Goal: Task Accomplishment & Management: Complete application form

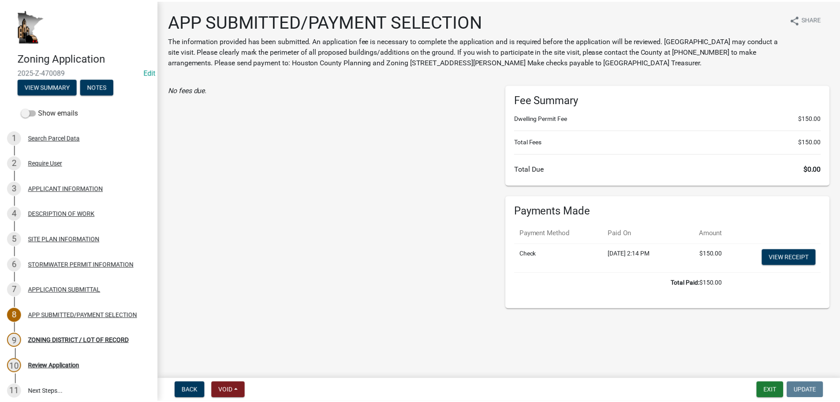
scroll to position [79, 0]
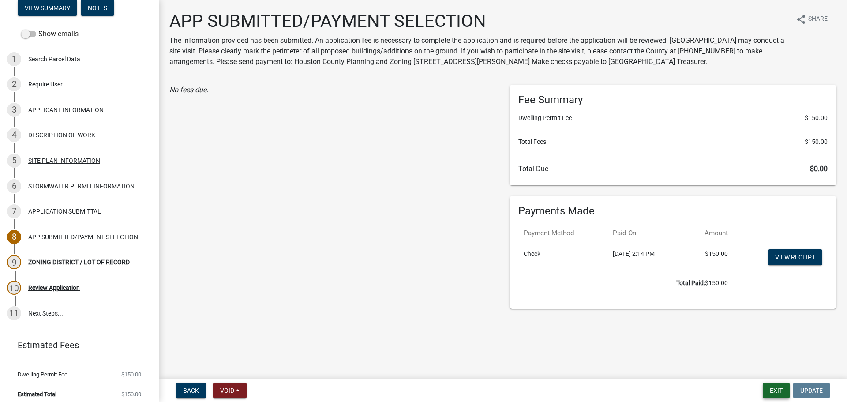
click at [780, 398] on button "Exit" at bounding box center [776, 390] width 27 height 16
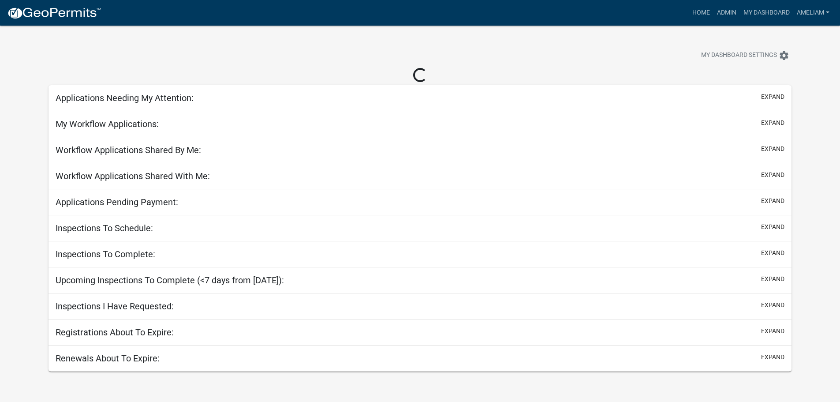
select select "3: 100"
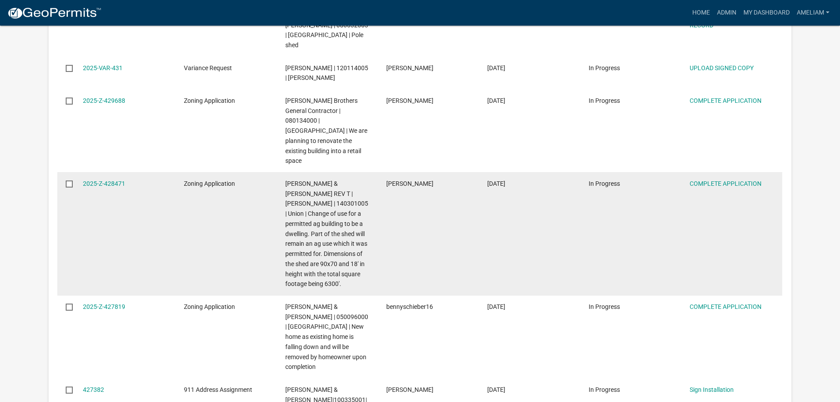
scroll to position [2206, 0]
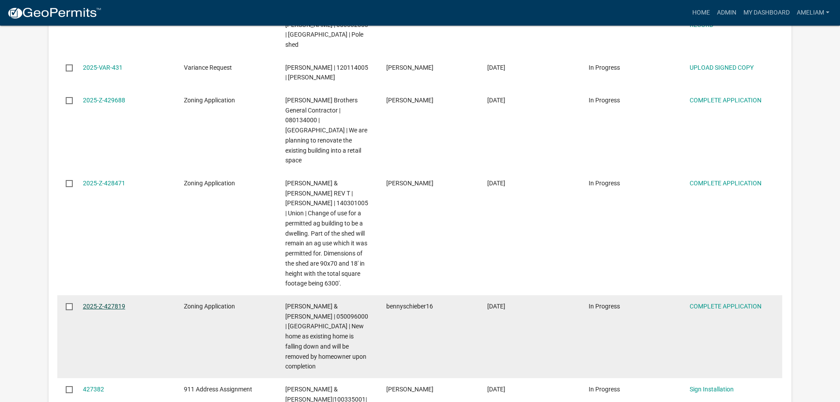
click at [119, 303] on link "2025-Z-427819" at bounding box center [104, 306] width 42 height 7
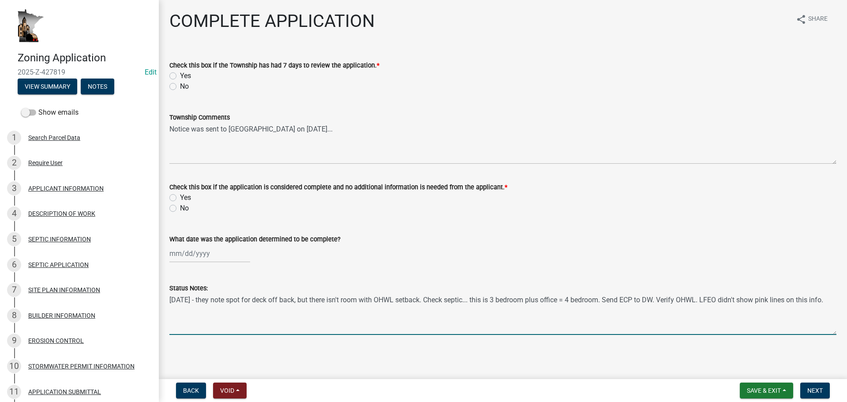
click at [532, 314] on textarea "[DATE] - they note spot for deck off back, but there isn't room with OHWL setba…" at bounding box center [502, 313] width 667 height 41
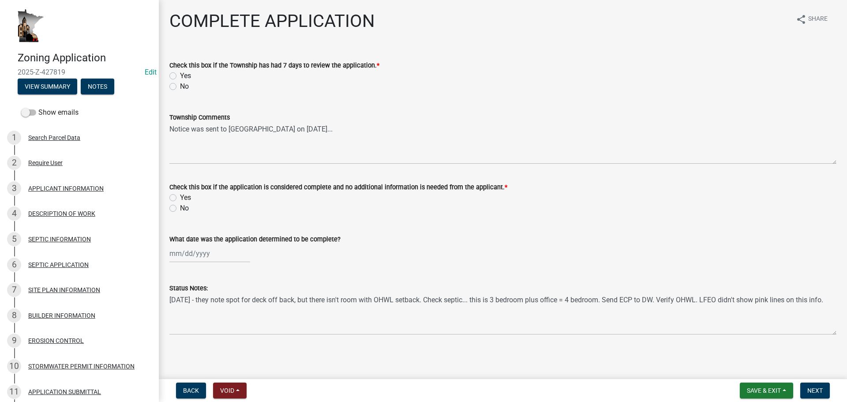
click at [357, 377] on div "Zoning Application 2025-Z-427819 Edit View Summary Notes Show emails 1 Search P…" at bounding box center [423, 201] width 847 height 402
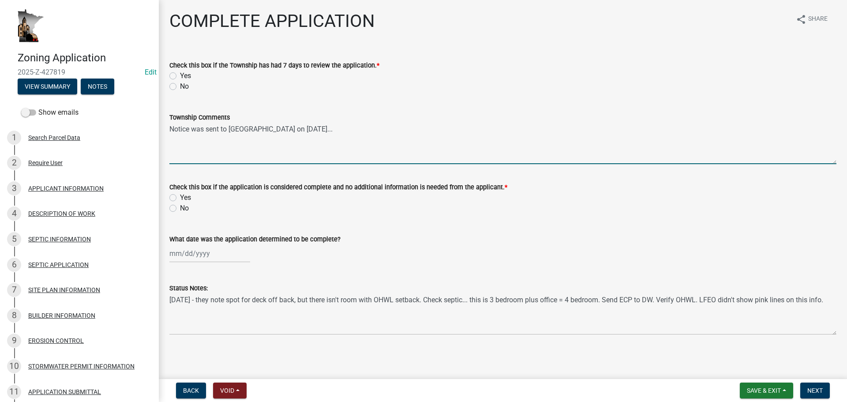
click at [324, 130] on textarea "Notice was sent to [GEOGRAPHIC_DATA] on [DATE]..." at bounding box center [502, 143] width 667 height 41
click at [378, 130] on textarea "Notice was sent to [GEOGRAPHIC_DATA] on [DATE]..." at bounding box center [502, 143] width 667 height 41
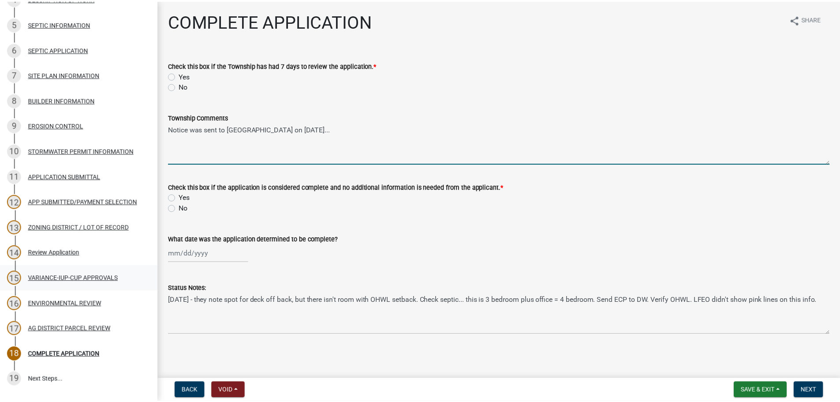
scroll to position [307, 0]
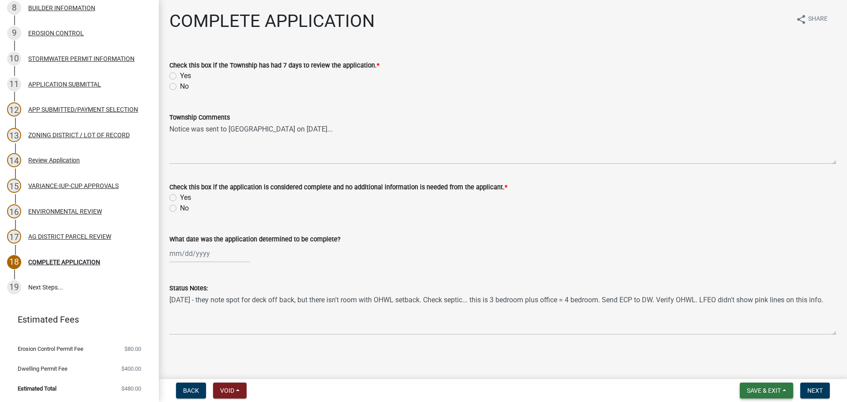
click at [781, 391] on button "Save & Exit" at bounding box center [766, 390] width 53 height 16
click at [776, 375] on button "Save & Exit" at bounding box center [758, 367] width 71 height 21
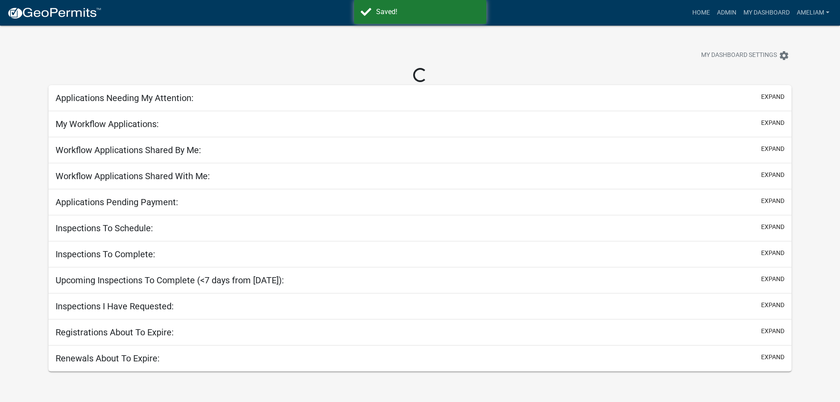
select select "3: 100"
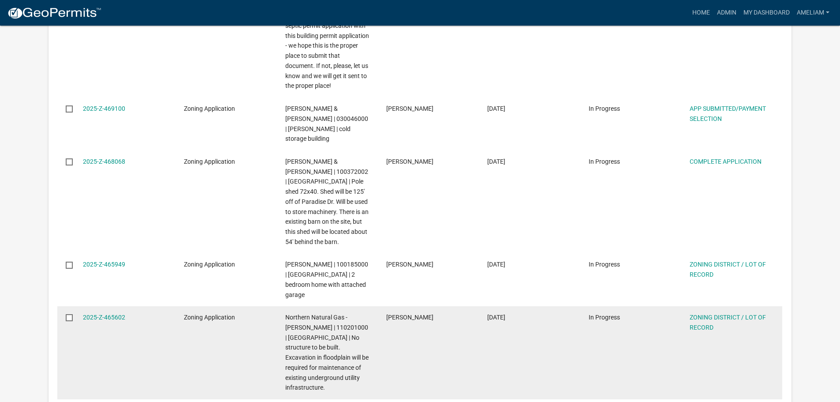
scroll to position [574, 0]
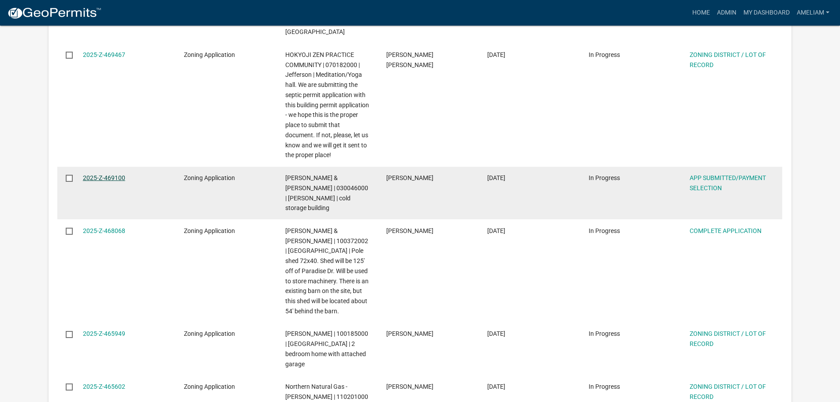
click at [110, 174] on link "2025-Z-469100" at bounding box center [104, 177] width 42 height 7
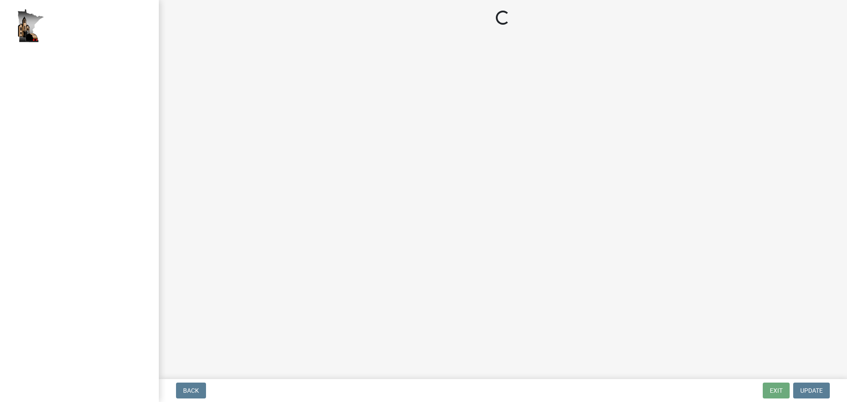
select select "2: 1"
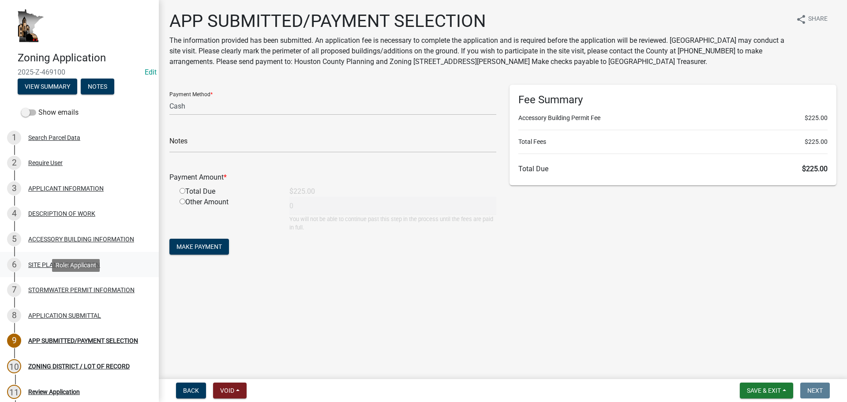
click at [53, 260] on div "6 SITE PLAN INFORMATION" at bounding box center [76, 265] width 138 height 14
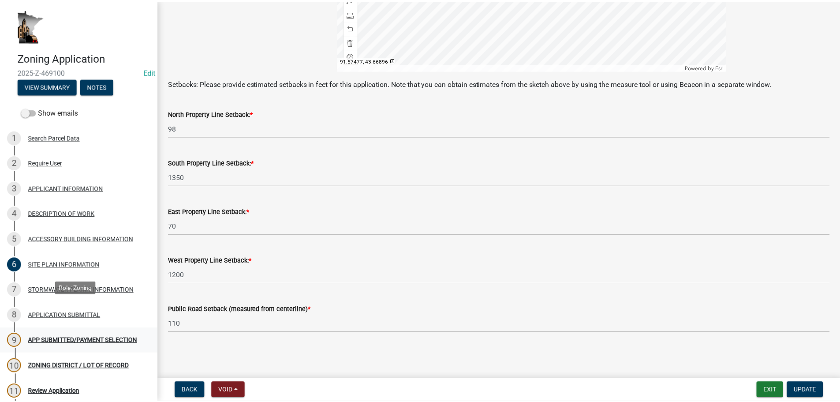
scroll to position [110, 0]
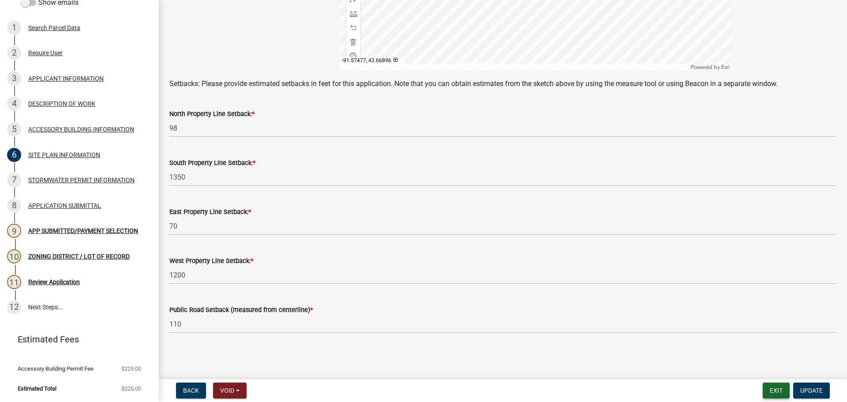
click at [774, 390] on button "Exit" at bounding box center [776, 390] width 27 height 16
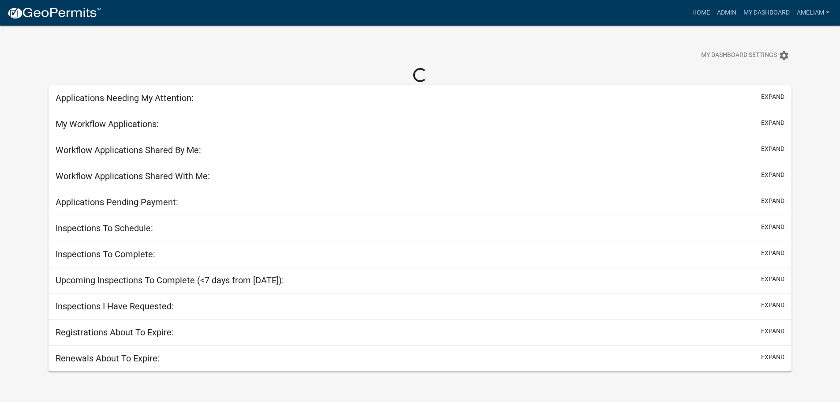
select select "3: 100"
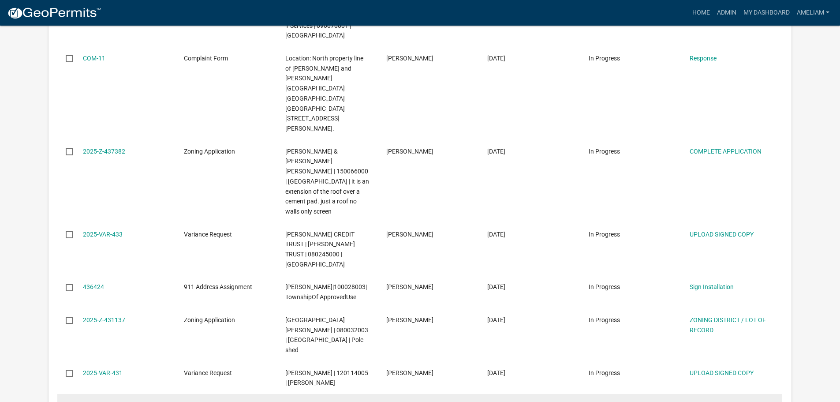
scroll to position [2029, 0]
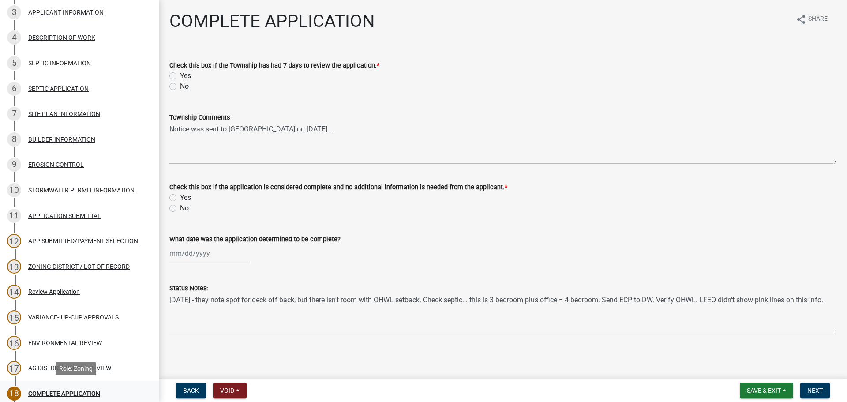
scroll to position [176, 0]
click at [99, 238] on div "APP SUBMITTED/PAYMENT SELECTION" at bounding box center [83, 240] width 110 height 6
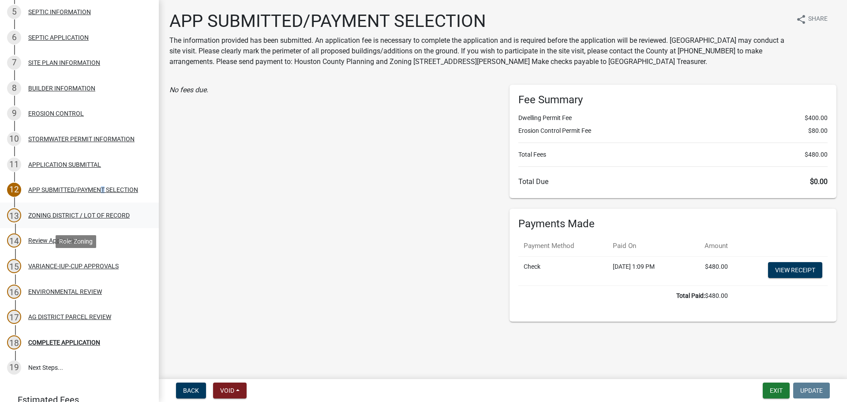
scroll to position [307, 0]
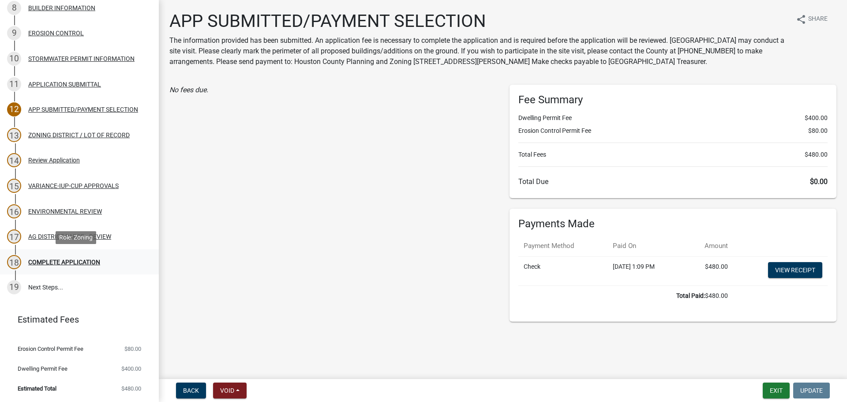
click at [67, 259] on div "COMPLETE APPLICATION" at bounding box center [64, 262] width 72 height 6
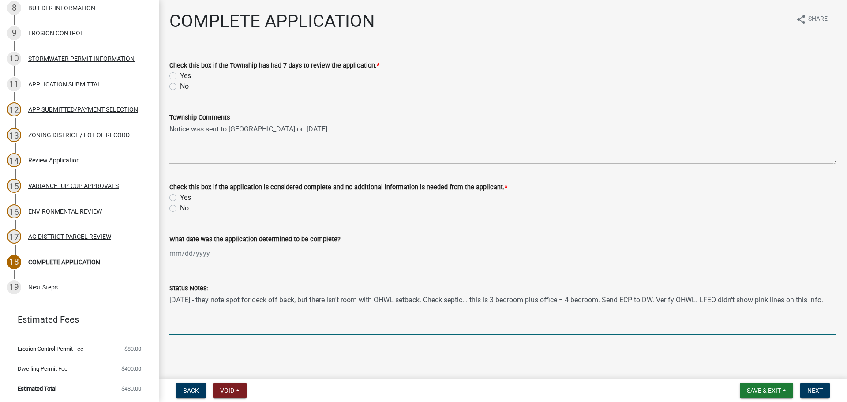
click at [171, 297] on textarea "[DATE] - they note spot for deck off back, but there isn't room with OHWL setba…" at bounding box center [502, 313] width 667 height 41
click at [178, 297] on textarea "[DATE] - they note spot for deck off back, but there isn't room with OHWL setba…" at bounding box center [502, 313] width 667 height 41
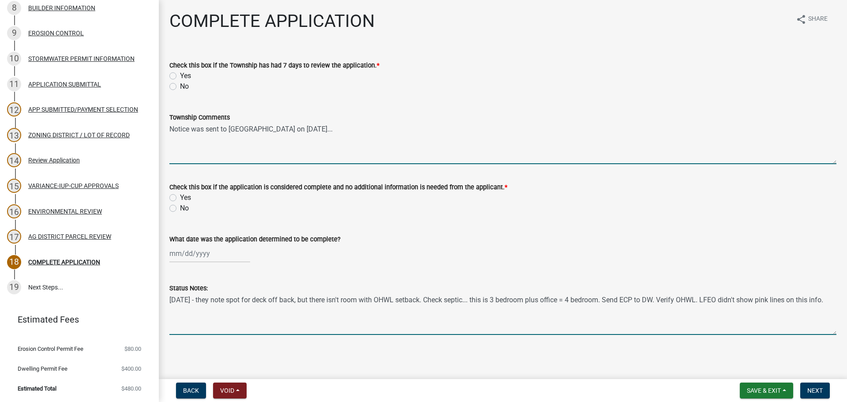
click at [296, 131] on textarea "Notice was sent to [GEOGRAPHIC_DATA] on [DATE]..." at bounding box center [502, 143] width 667 height 41
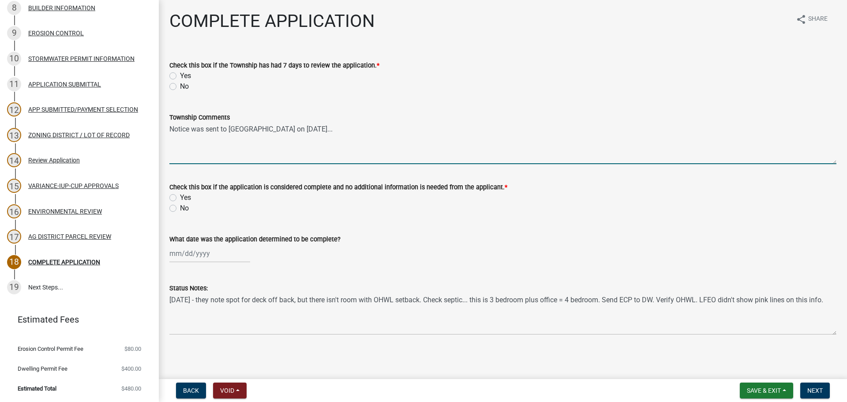
type textarea "Notice was sent to [GEOGRAPHIC_DATA] on [DATE]..."
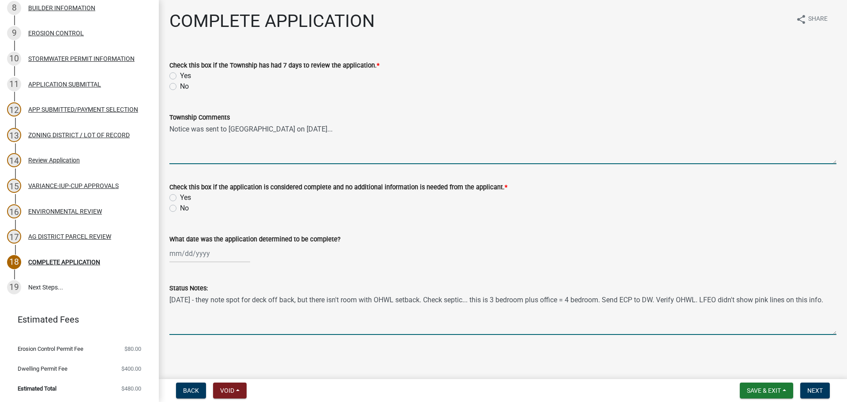
click at [169, 304] on textarea "[DATE] - they note spot for deck off back, but there isn't room with OHWL setba…" at bounding box center [502, 313] width 667 height 41
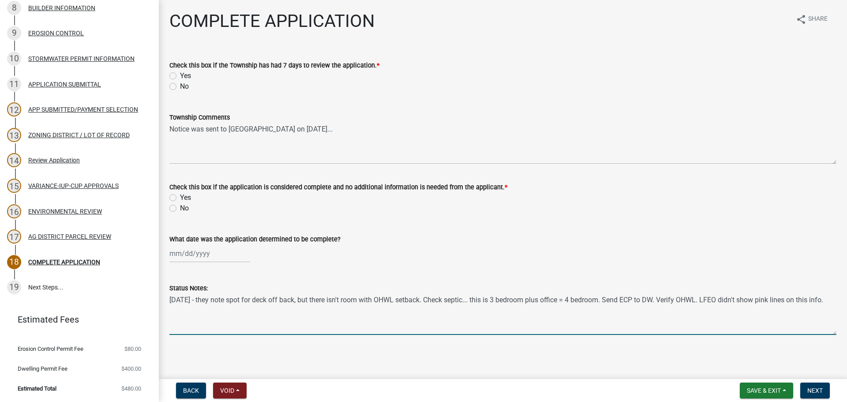
type textarea "[DATE] - they note spot for deck off back, but there isn't room with OHWL setba…"
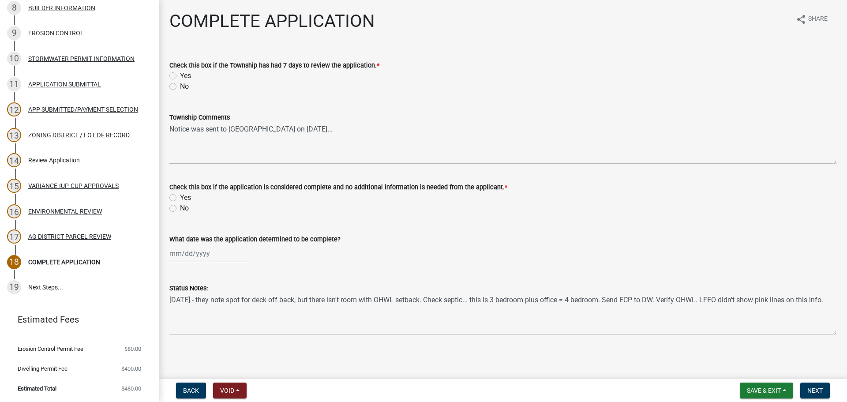
click at [351, 349] on div "COMPLETE APPLICATION share Share Check this box if the Township has had 7 days …" at bounding box center [503, 180] width 680 height 339
click at [787, 390] on button "Save & Exit" at bounding box center [766, 390] width 53 height 16
click at [754, 350] on button "Save" at bounding box center [758, 346] width 71 height 21
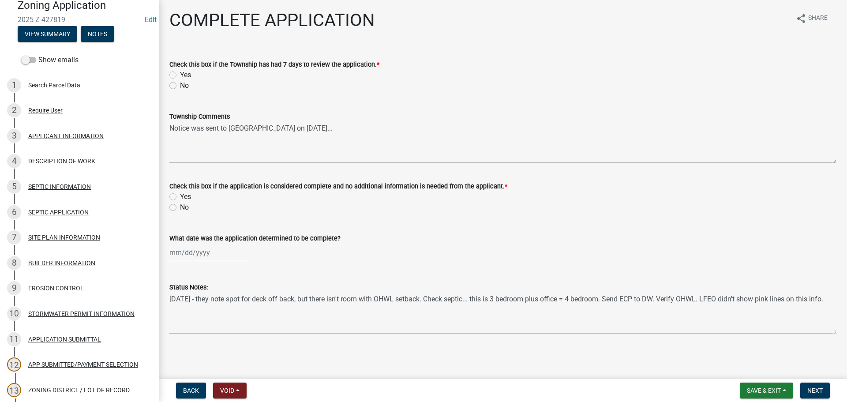
scroll to position [0, 0]
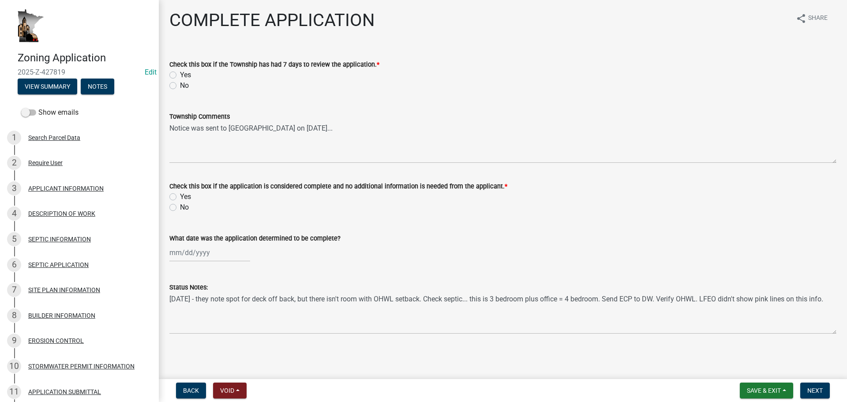
click at [356, 371] on main "COMPLETE APPLICATION share Share Check this box if the Township has had 7 days …" at bounding box center [503, 187] width 688 height 375
